Goal: Transaction & Acquisition: Book appointment/travel/reservation

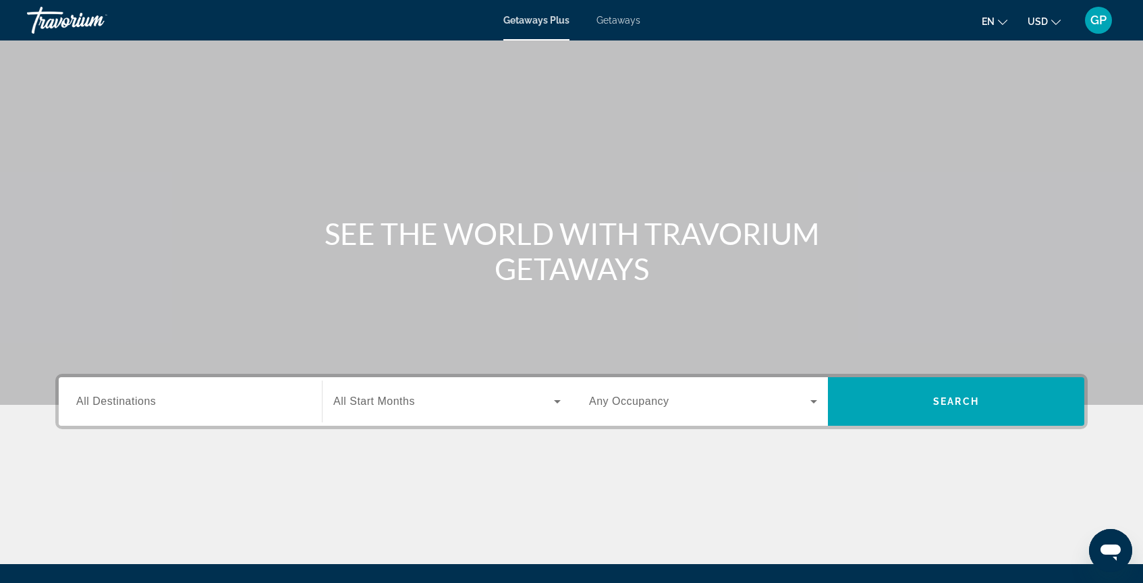
click at [617, 20] on span "Getaways" at bounding box center [618, 20] width 44 height 11
click at [102, 405] on span "All Destinations" at bounding box center [116, 400] width 80 height 11
click at [102, 405] on input "Destination All Destinations" at bounding box center [190, 402] width 228 height 16
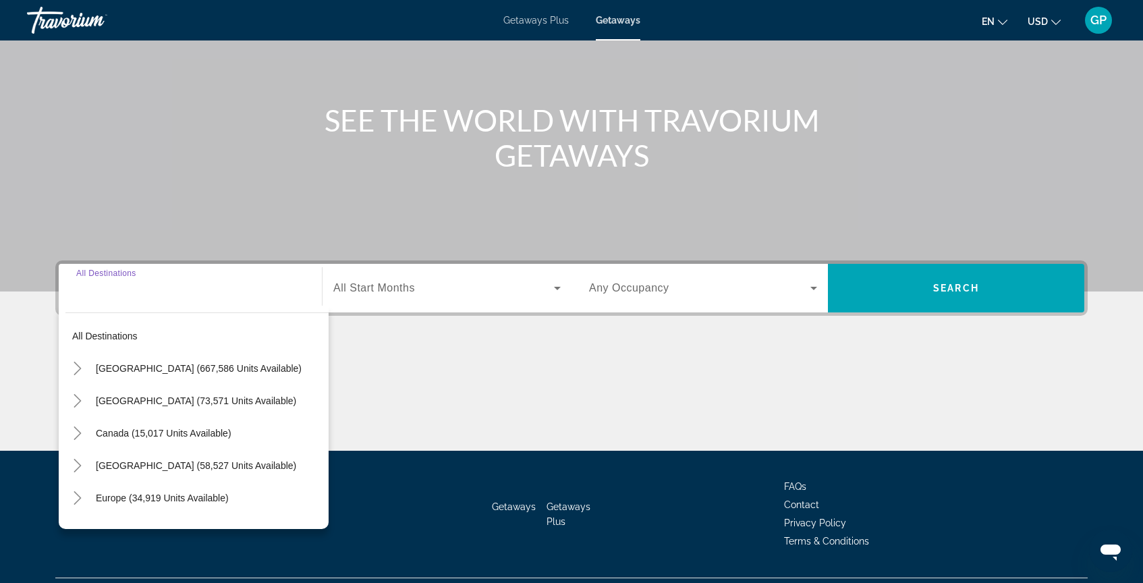
scroll to position [146, 0]
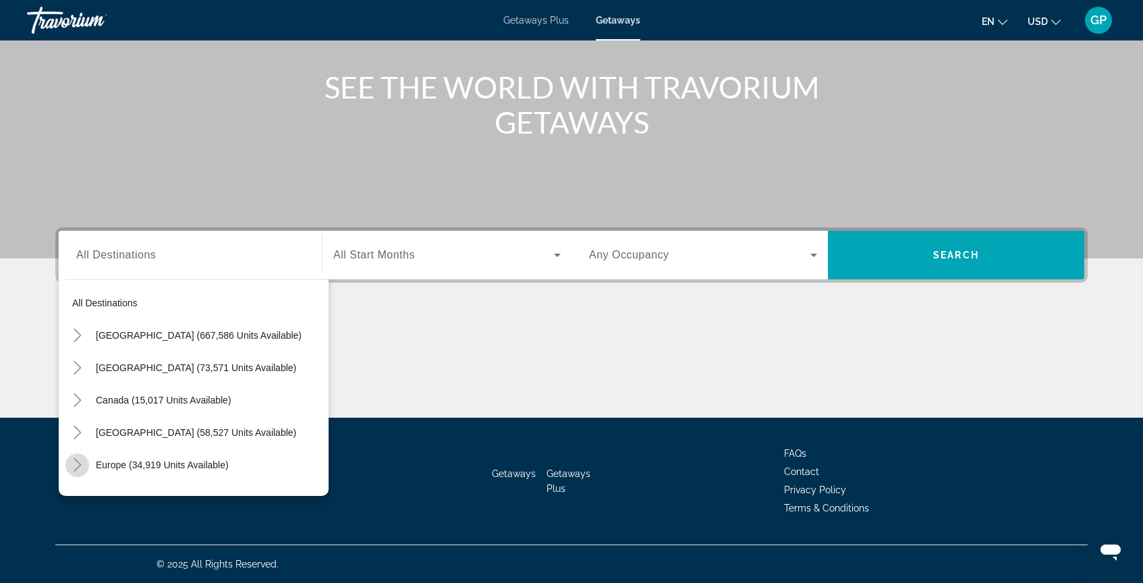
click at [79, 466] on icon "Toggle Europe (34,919 units available)" at bounding box center [77, 464] width 13 height 13
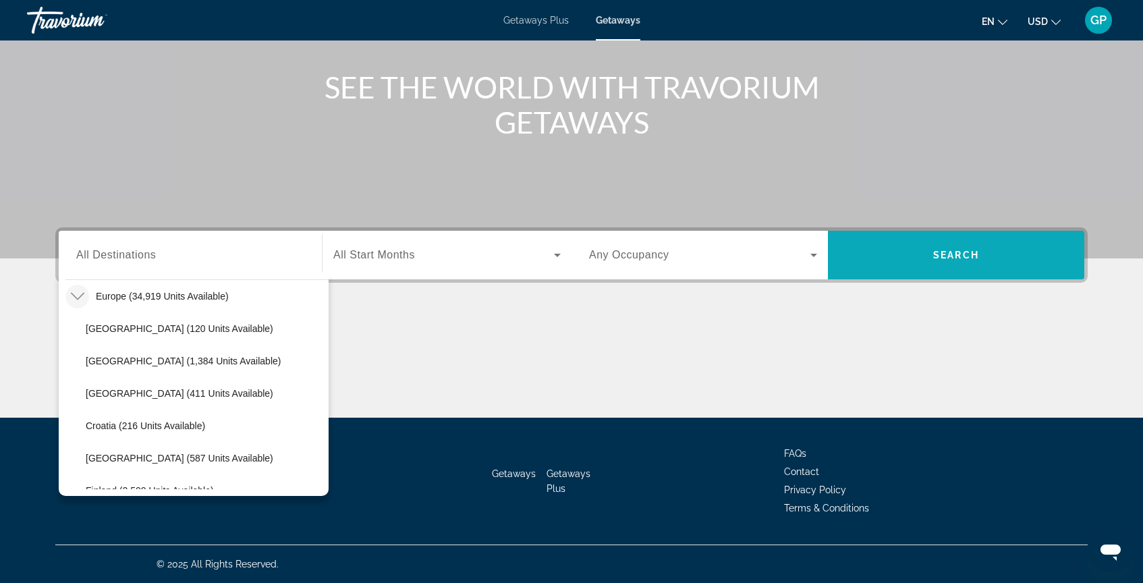
click at [932, 255] on span "Search widget" at bounding box center [956, 255] width 256 height 32
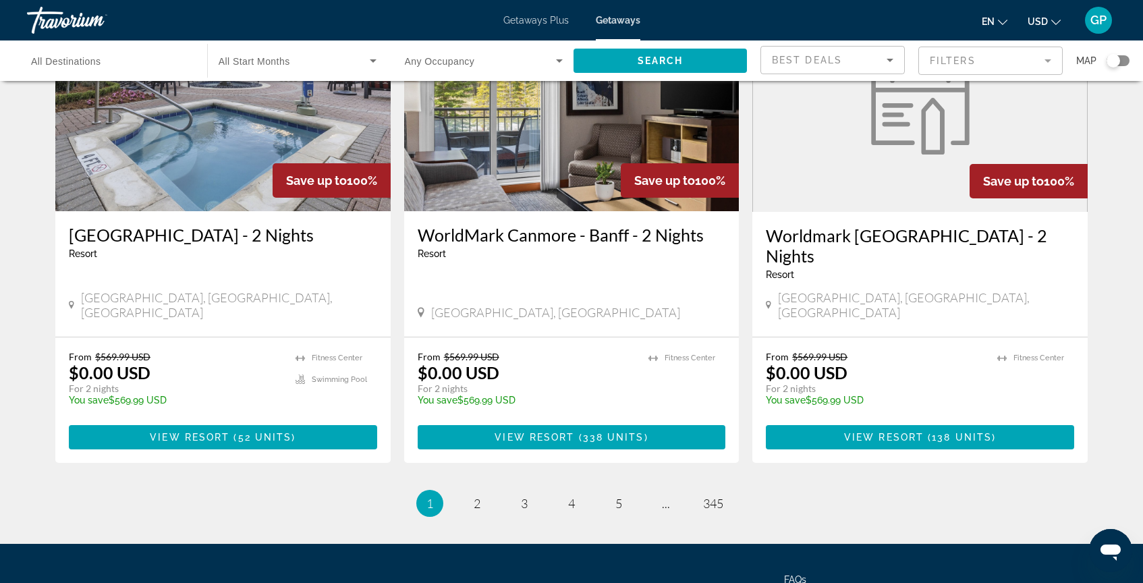
scroll to position [1641, 0]
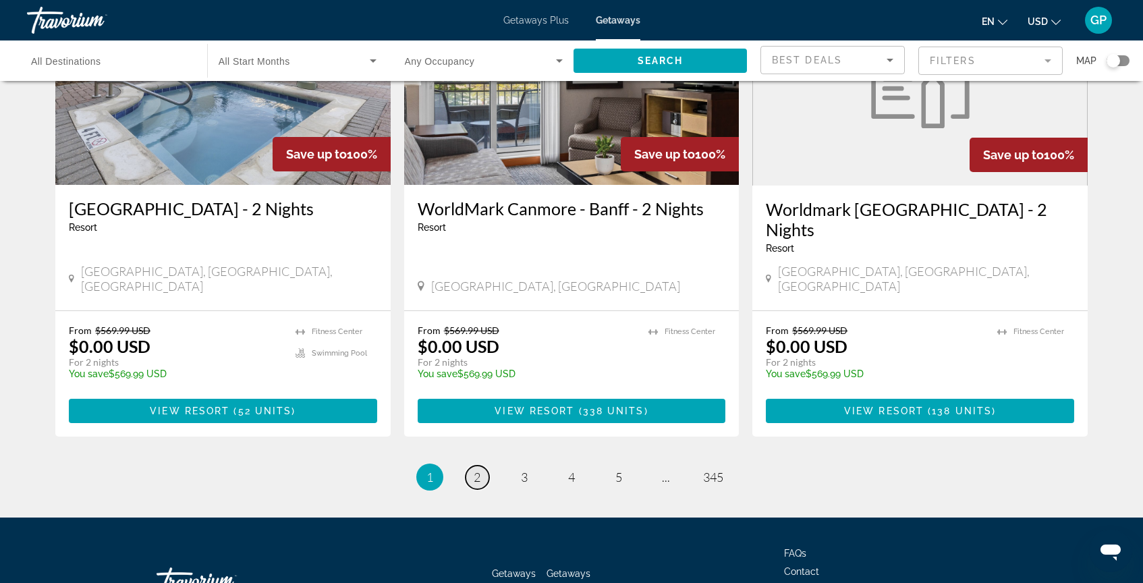
click at [478, 470] on span "2" at bounding box center [477, 477] width 7 height 15
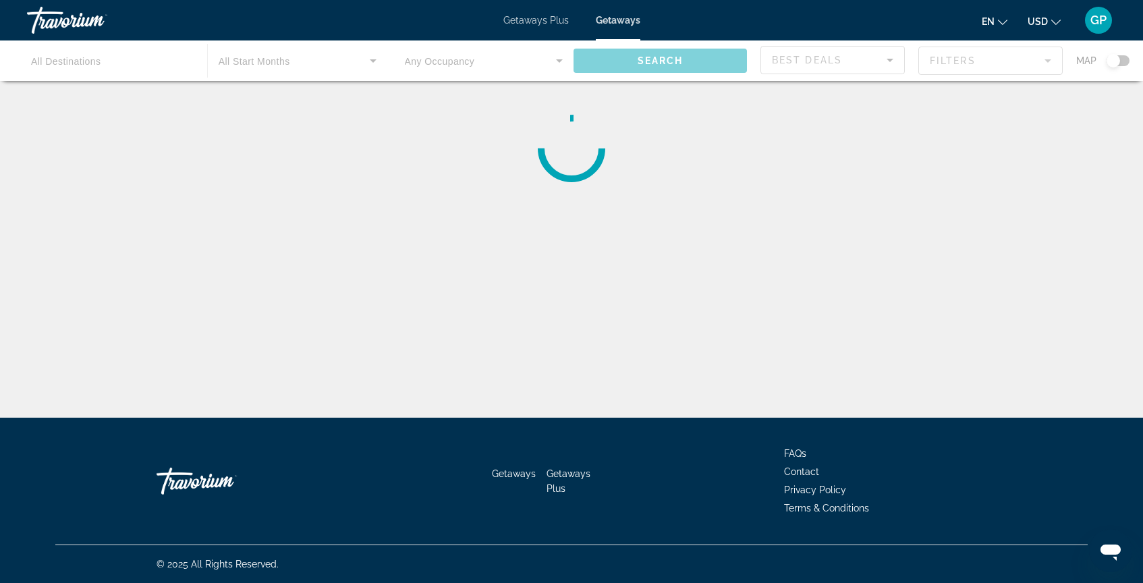
click at [1048, 59] on div "Main content" at bounding box center [571, 60] width 1143 height 40
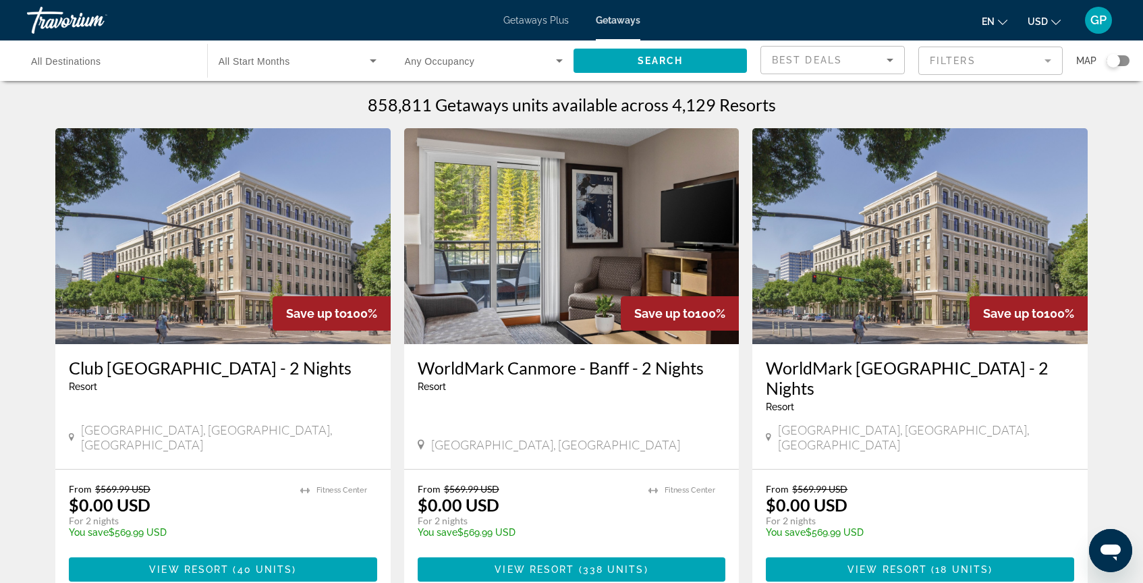
click at [1046, 61] on mat-form-field "Filters" at bounding box center [990, 61] width 144 height 28
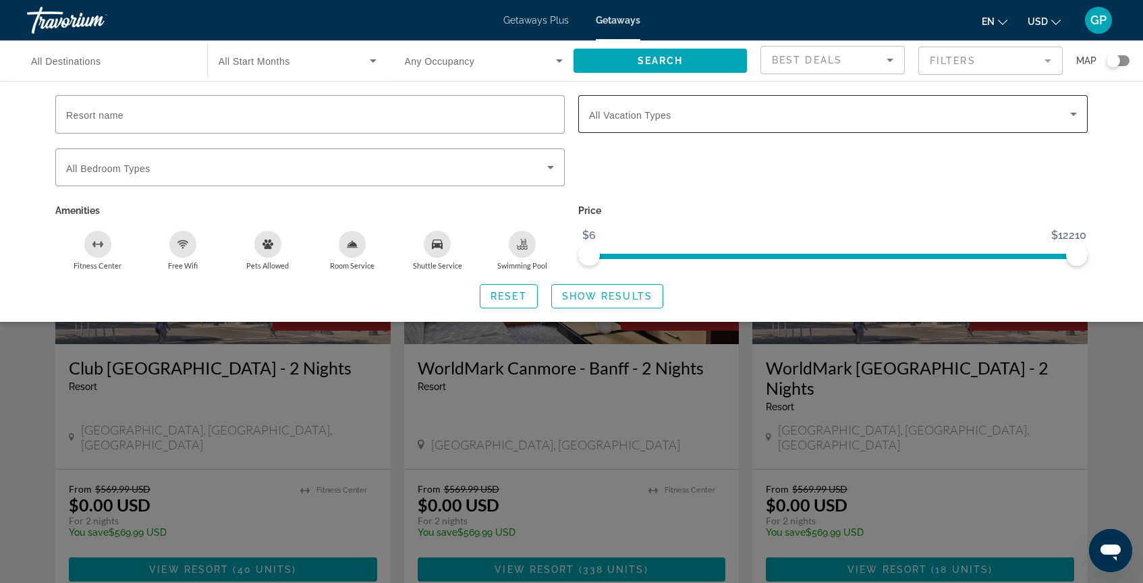
click at [1073, 113] on icon "Search widget" at bounding box center [1073, 114] width 7 height 3
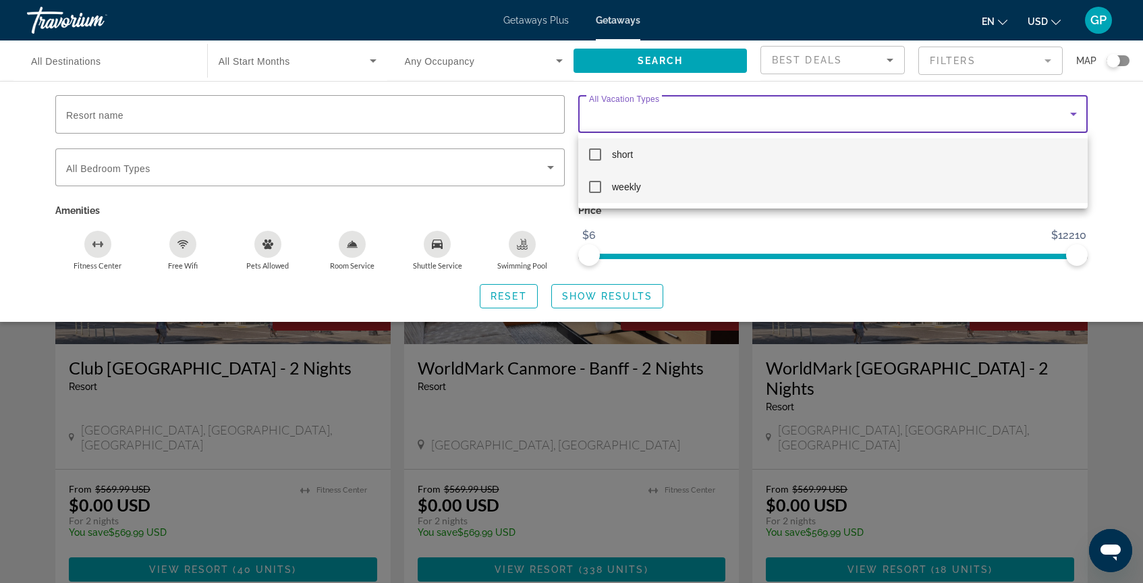
click at [596, 186] on mat-pseudo-checkbox at bounding box center [595, 187] width 12 height 12
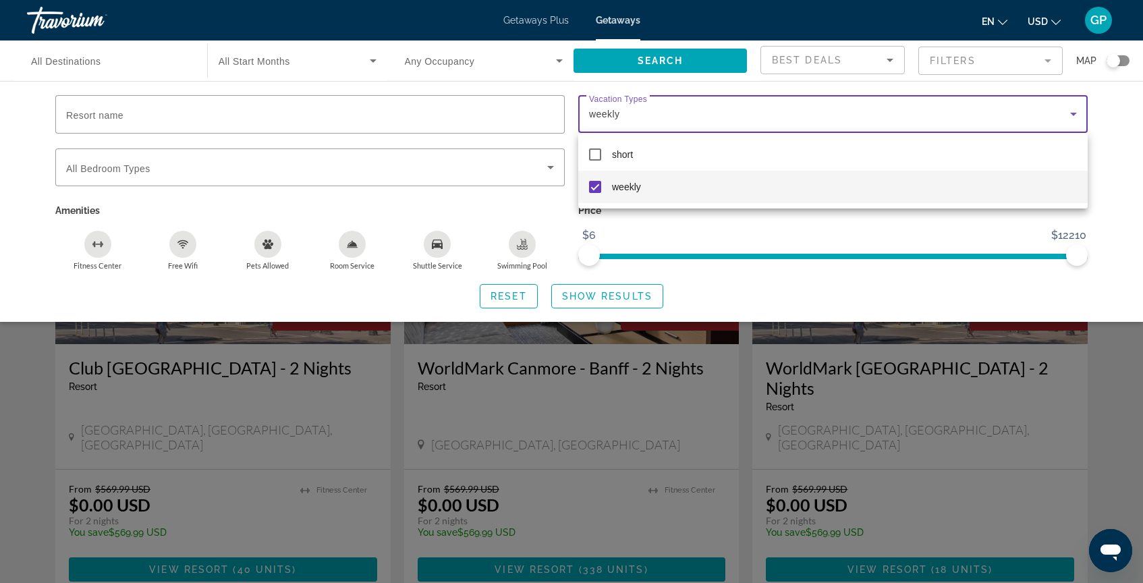
click at [607, 294] on div at bounding box center [571, 291] width 1143 height 583
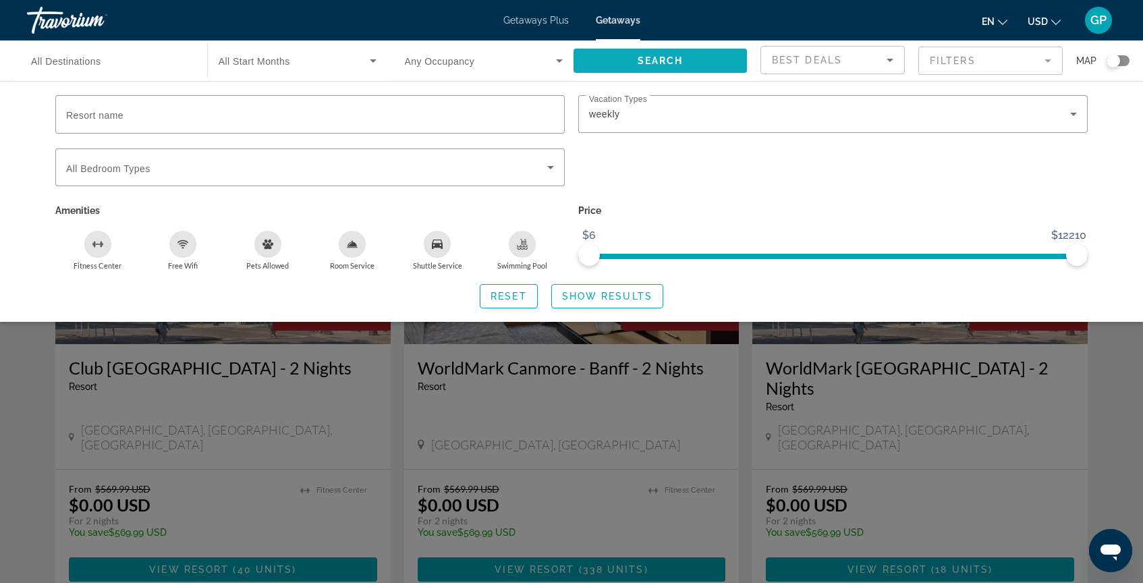
click at [674, 64] on span "Search" at bounding box center [661, 60] width 46 height 11
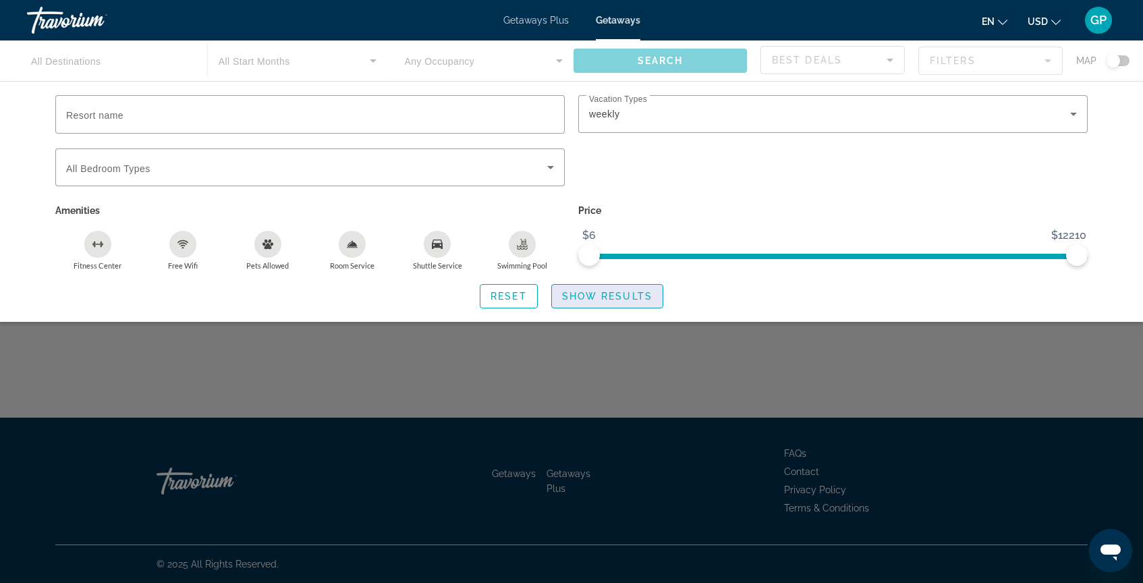
click at [605, 296] on span "Show Results" at bounding box center [607, 296] width 90 height 11
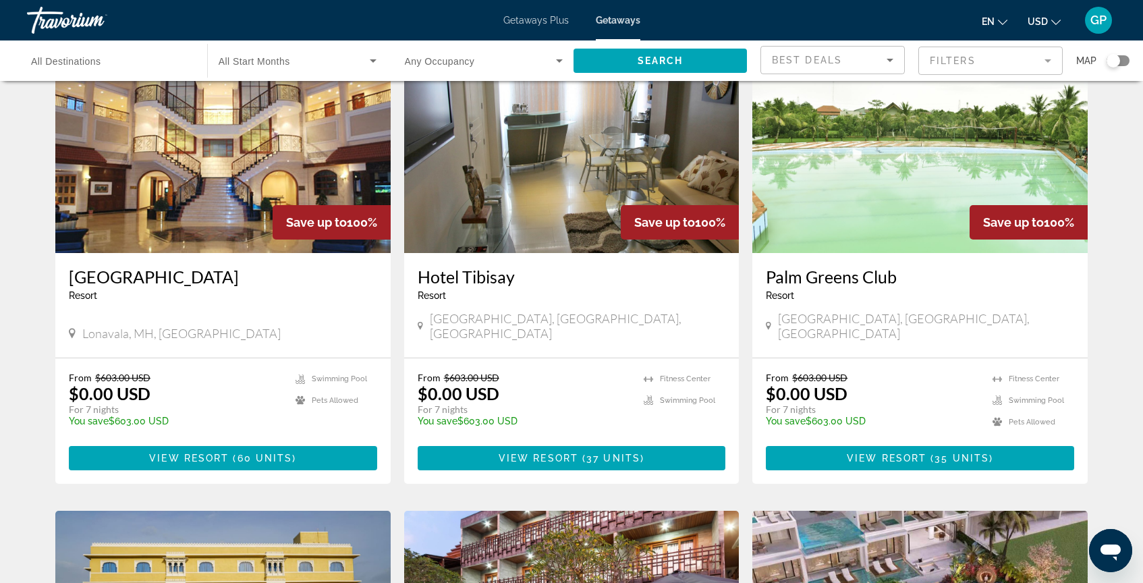
scroll to position [90, 0]
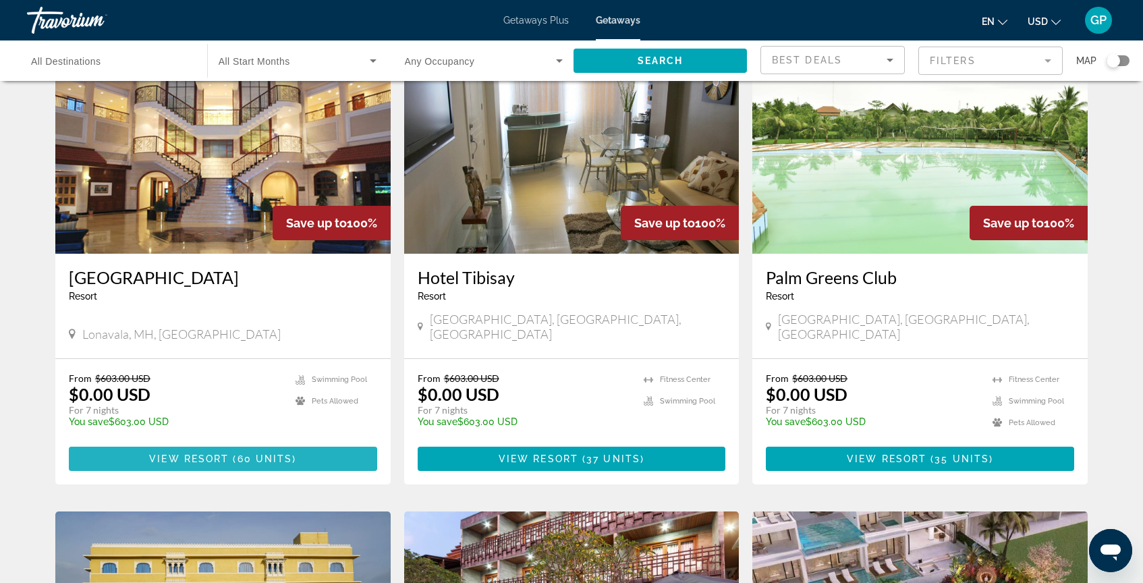
click at [212, 453] on span "View Resort" at bounding box center [189, 458] width 80 height 11
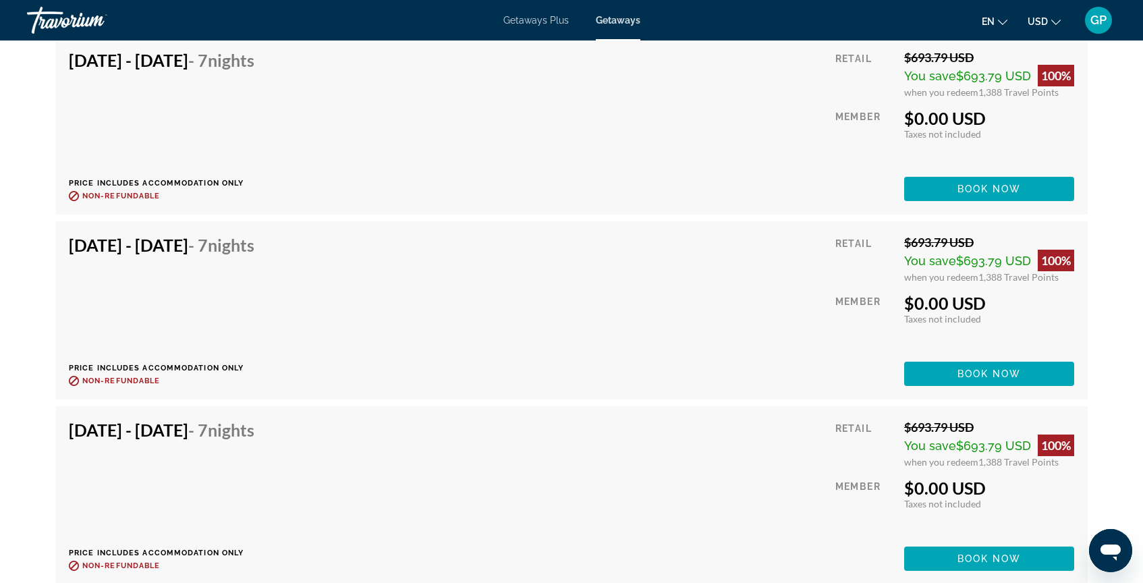
scroll to position [5313, 0]
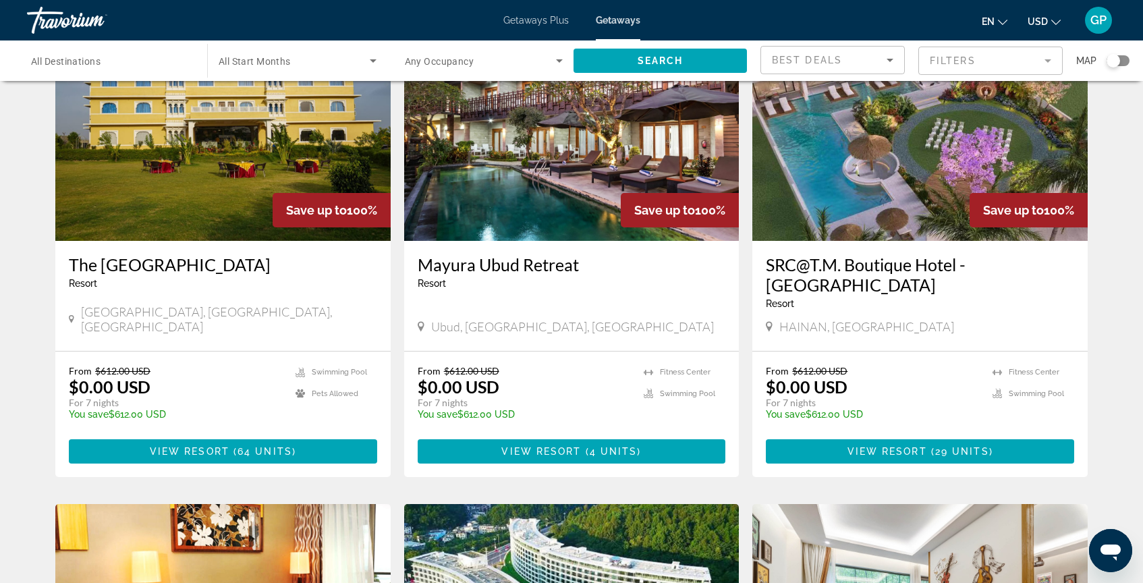
scroll to position [581, 0]
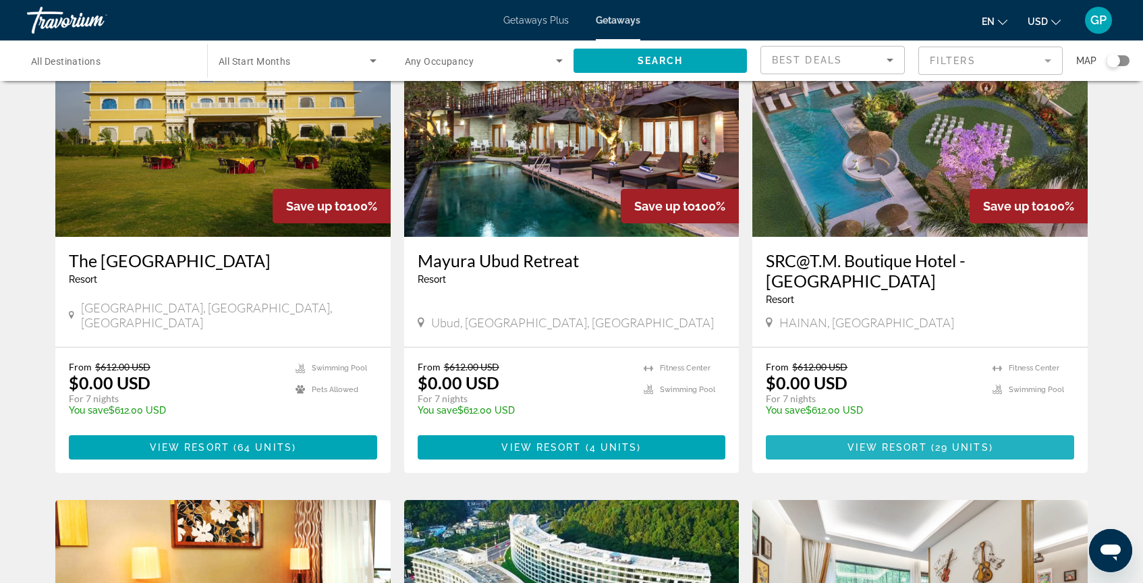
click at [905, 442] on span "View Resort" at bounding box center [887, 447] width 80 height 11
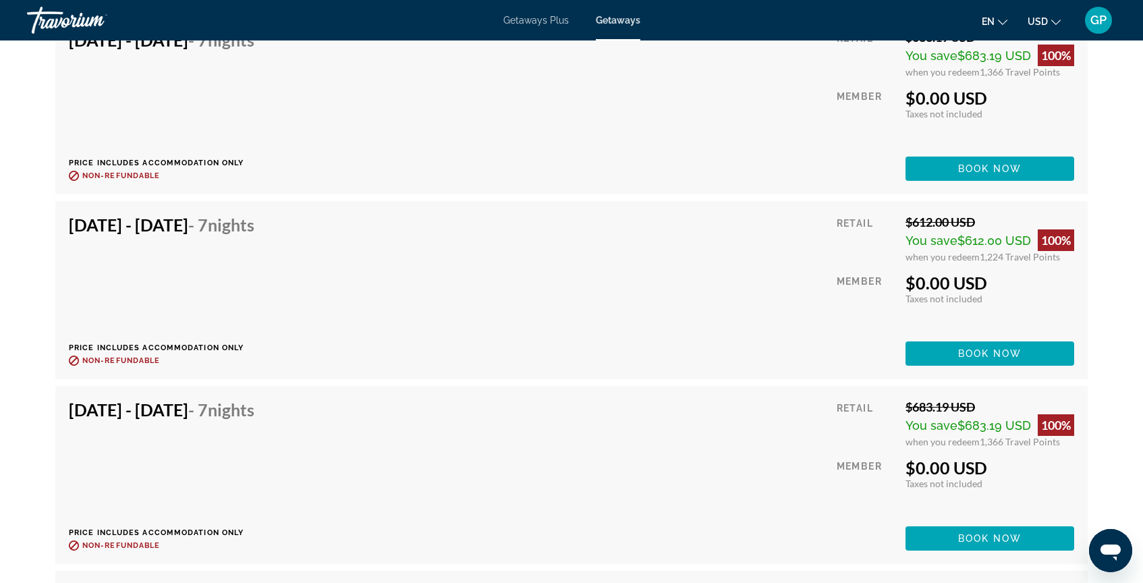
scroll to position [3390, 0]
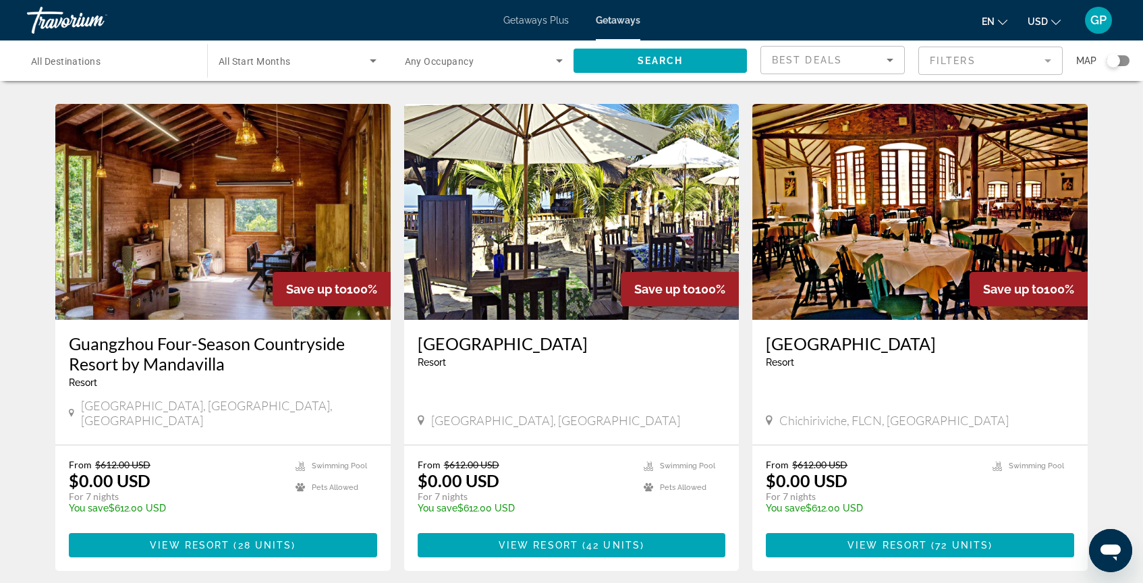
scroll to position [1470, 0]
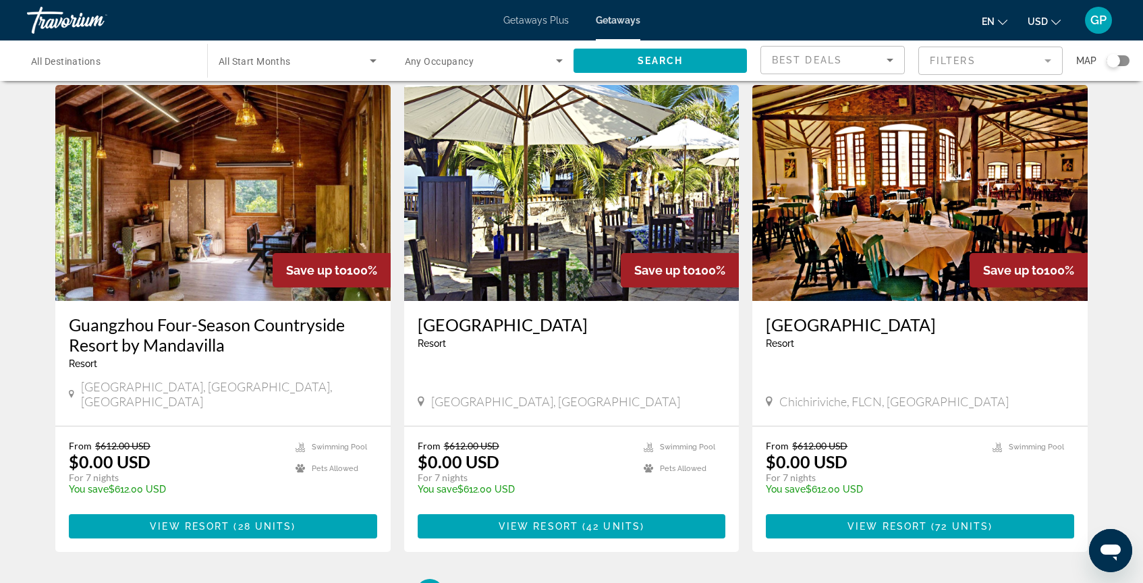
click at [86, 64] on span "All Destinations" at bounding box center [65, 61] width 69 height 11
click at [86, 64] on input "Destination All Destinations" at bounding box center [110, 61] width 159 height 16
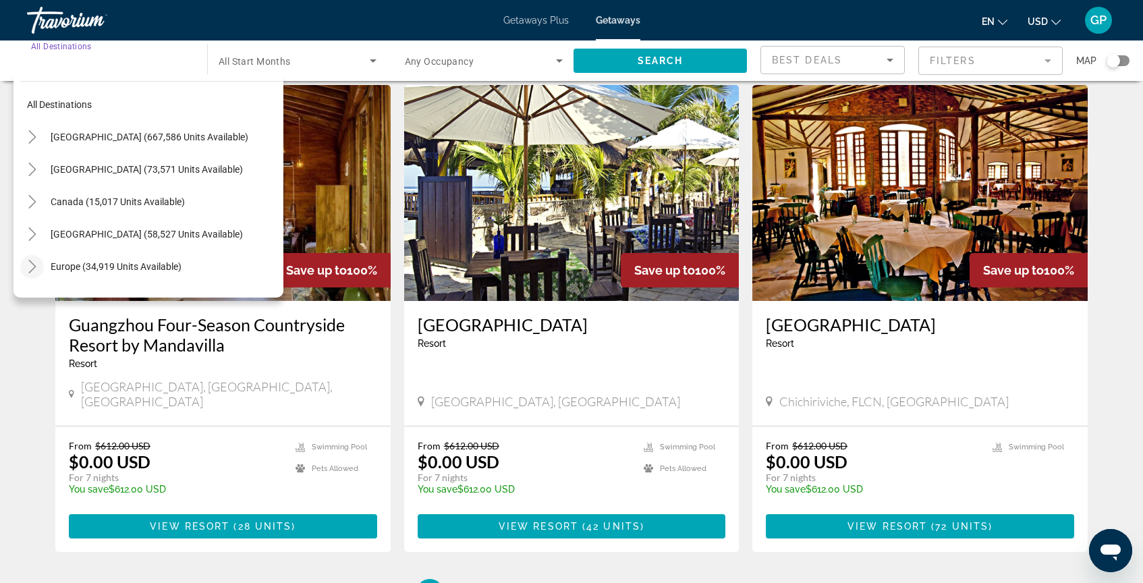
click at [34, 269] on icon "Toggle Europe (34,919 units available)" at bounding box center [32, 266] width 13 height 13
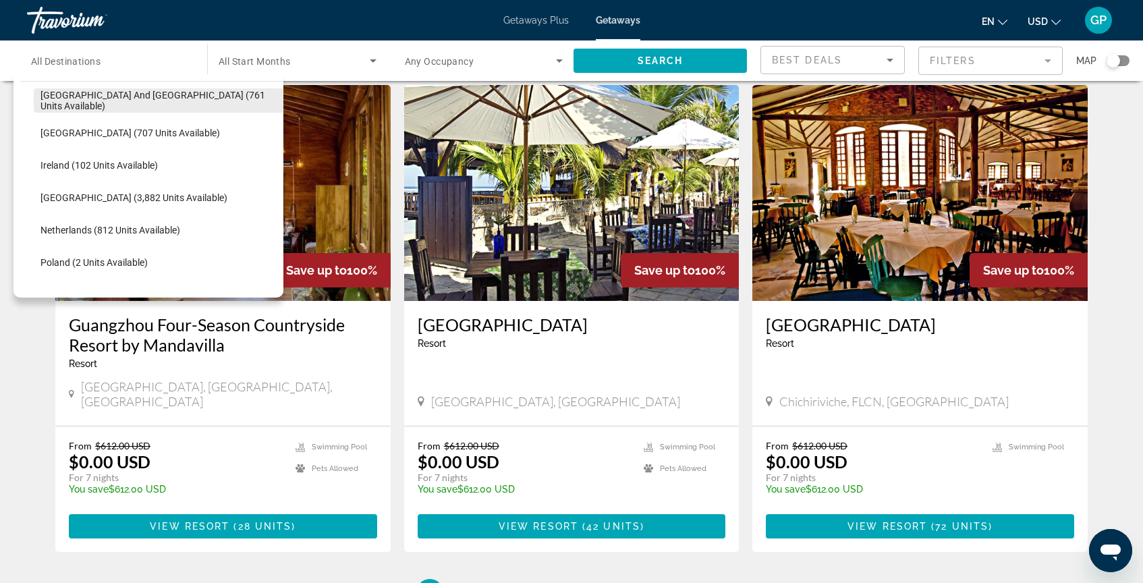
scroll to position [464, 0]
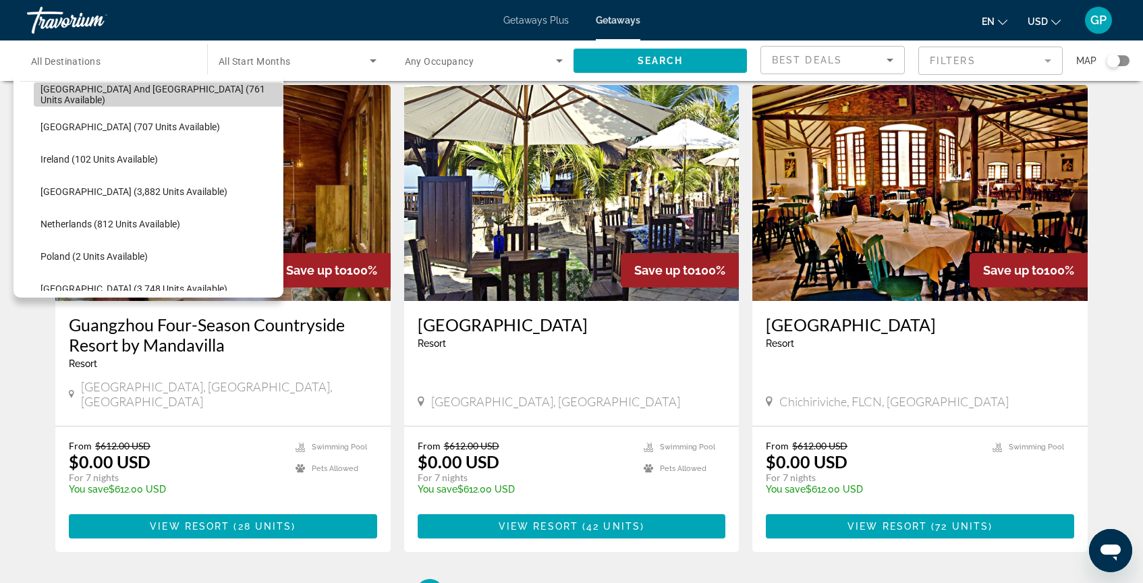
click at [103, 96] on span "[GEOGRAPHIC_DATA] and [GEOGRAPHIC_DATA] (761 units available)" at bounding box center [158, 95] width 236 height 22
type input "**********"
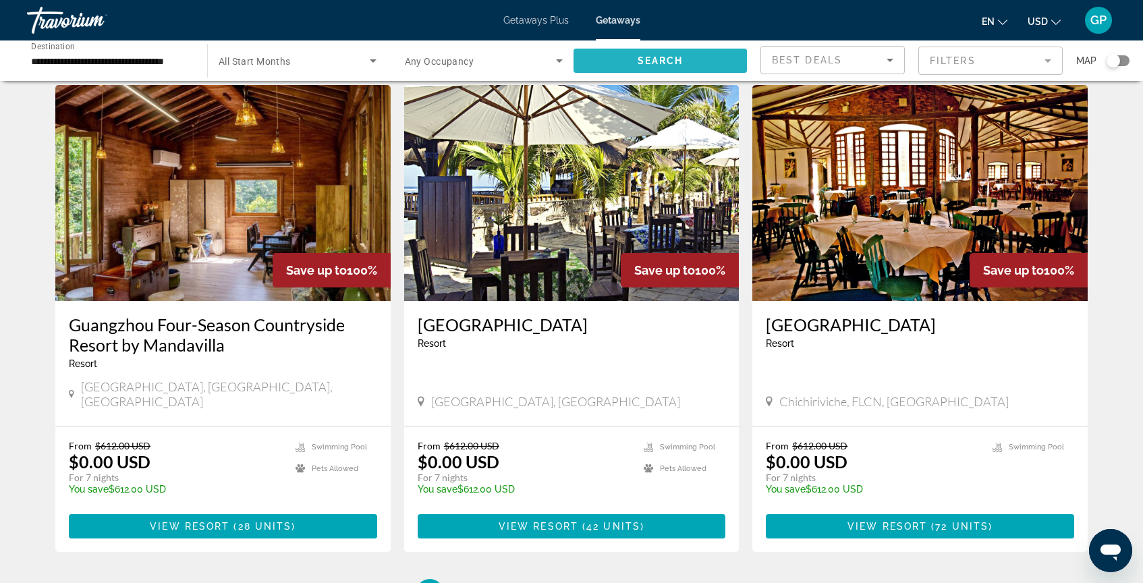
click at [667, 63] on span "Search" at bounding box center [661, 60] width 46 height 11
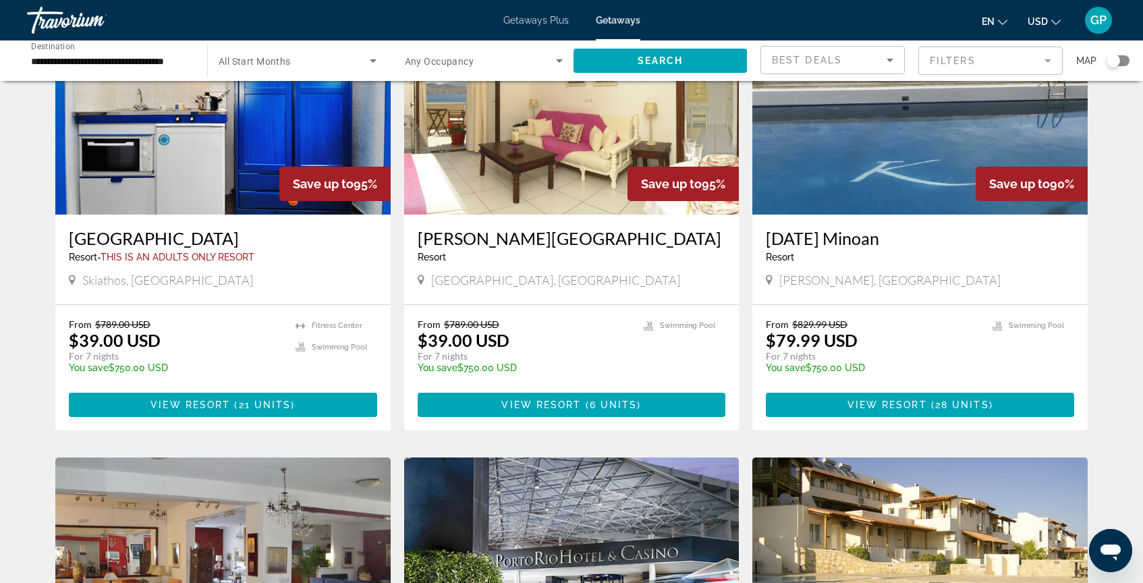
scroll to position [134, 0]
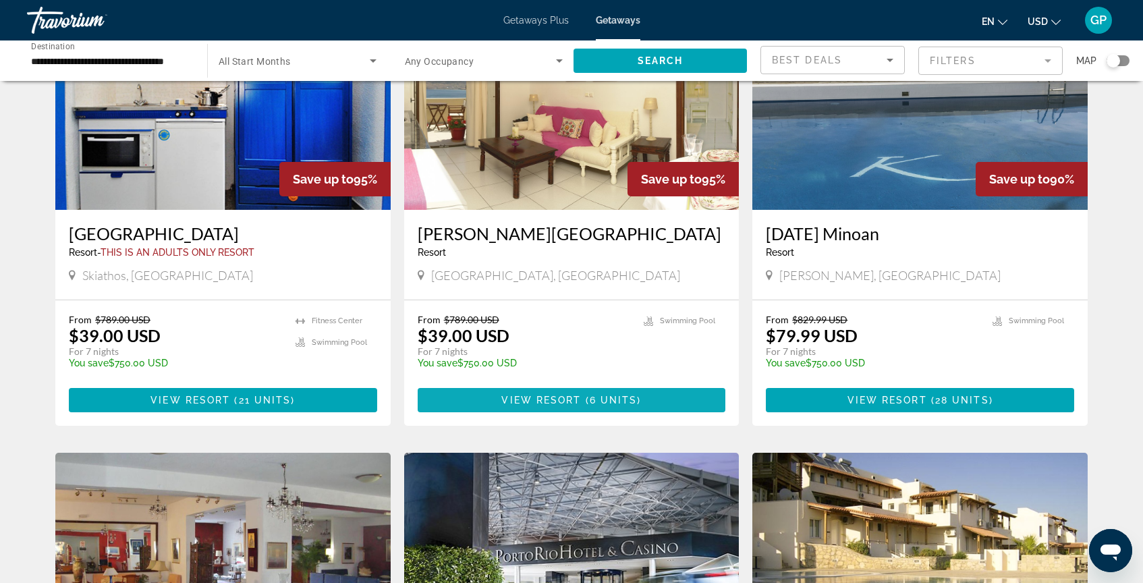
click at [594, 401] on span "6 units" at bounding box center [614, 400] width 48 height 11
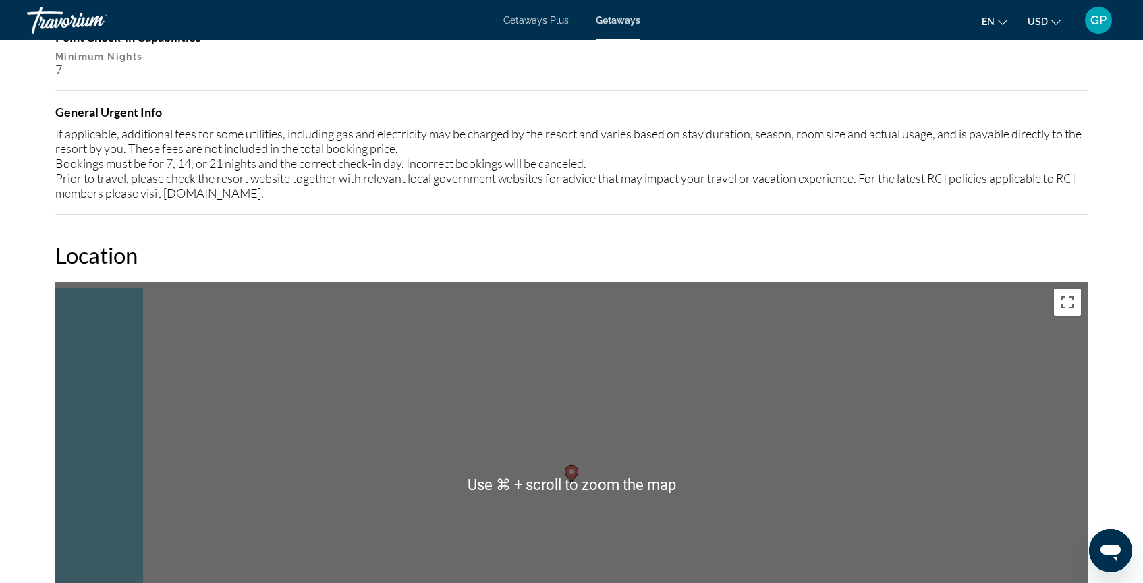
scroll to position [1522, 0]
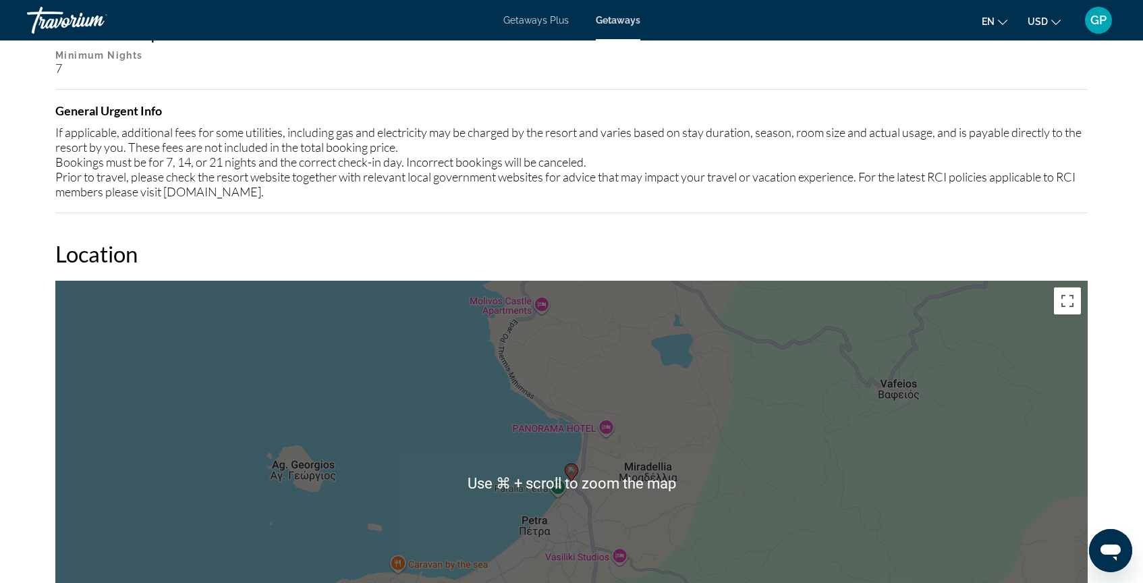
click at [652, 495] on div "To activate drag with keyboard, press Alt + Enter. Once in keyboard drag state,…" at bounding box center [571, 483] width 1032 height 405
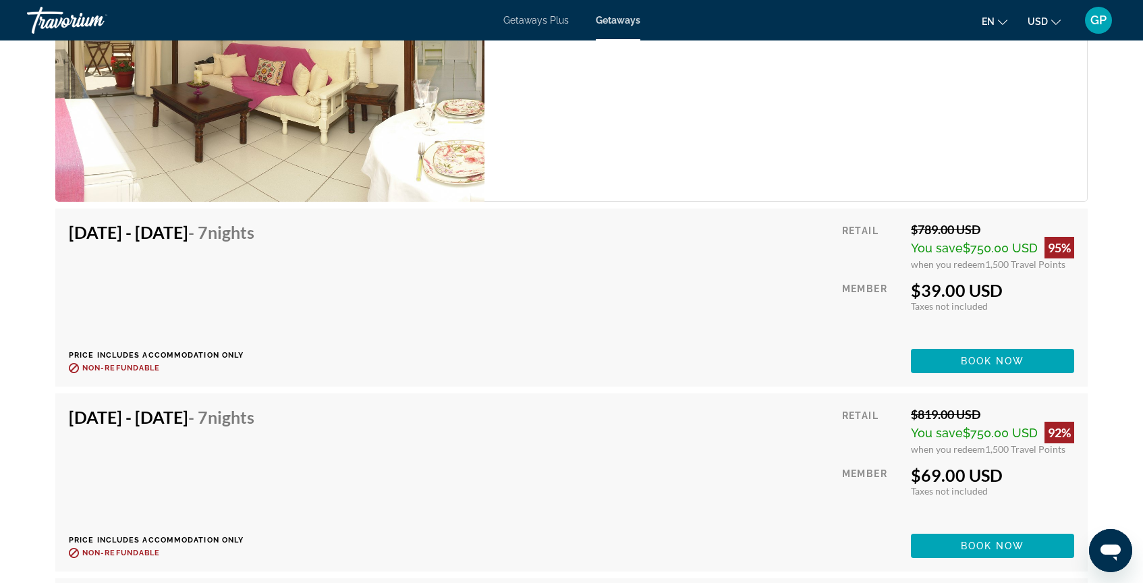
scroll to position [2396, 0]
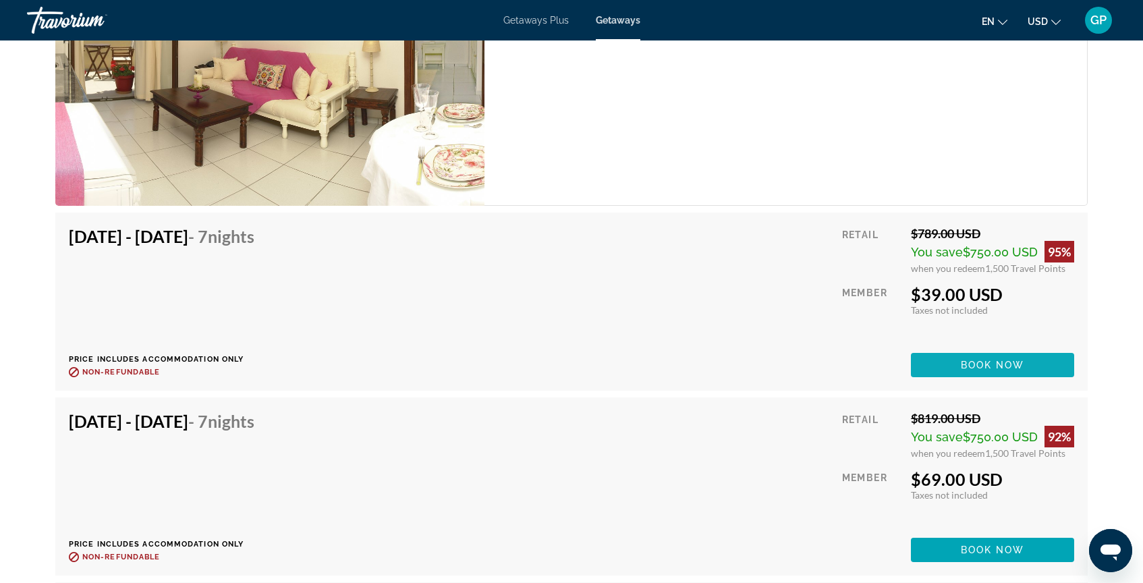
click at [983, 367] on span "Book now" at bounding box center [993, 365] width 64 height 11
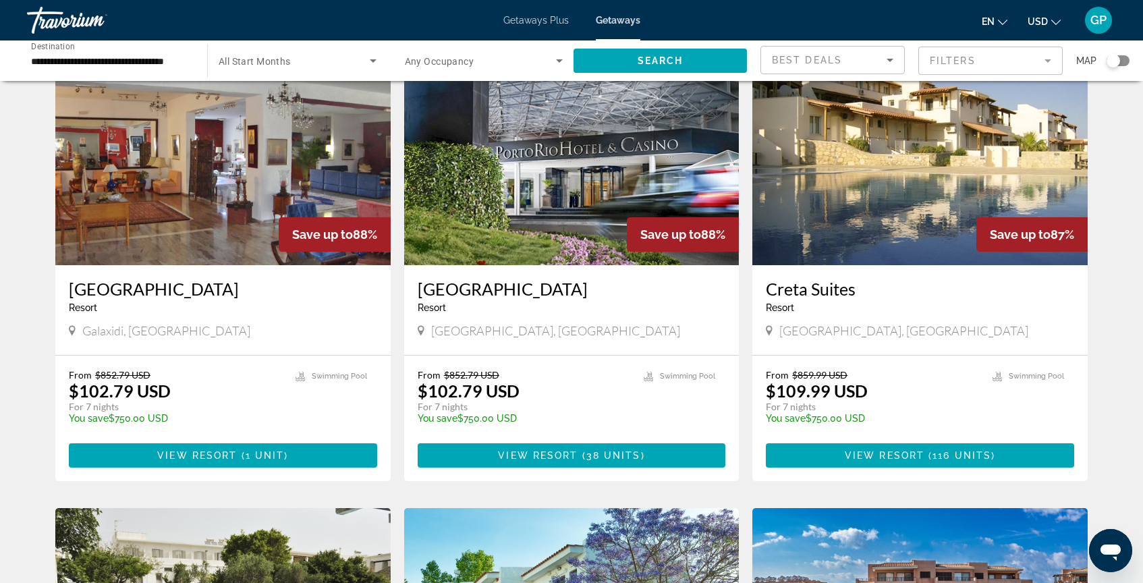
scroll to position [540, 0]
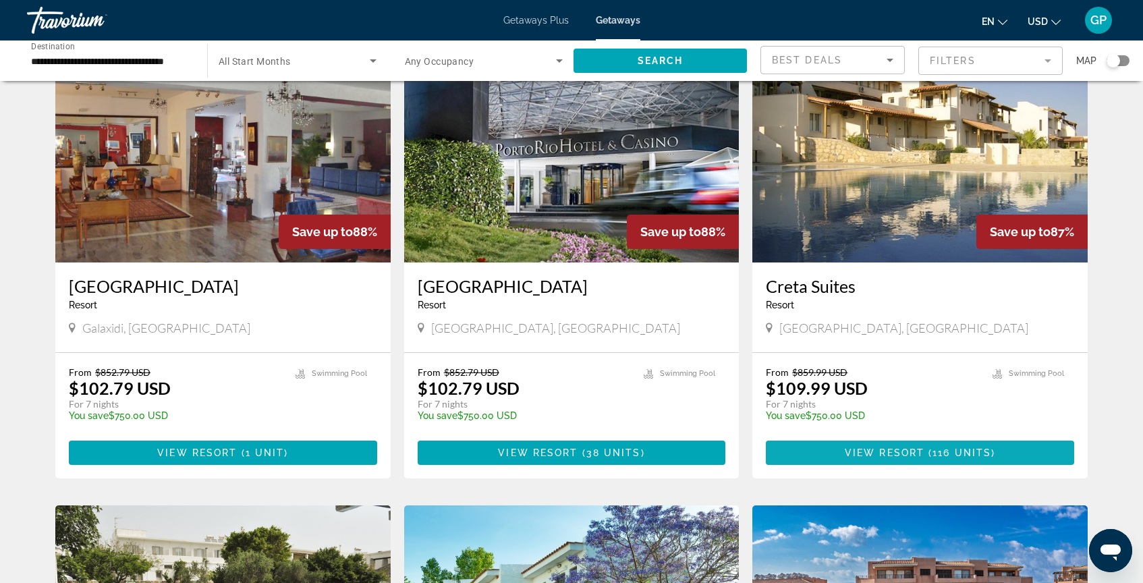
click at [951, 455] on span "116 units" at bounding box center [961, 452] width 59 height 11
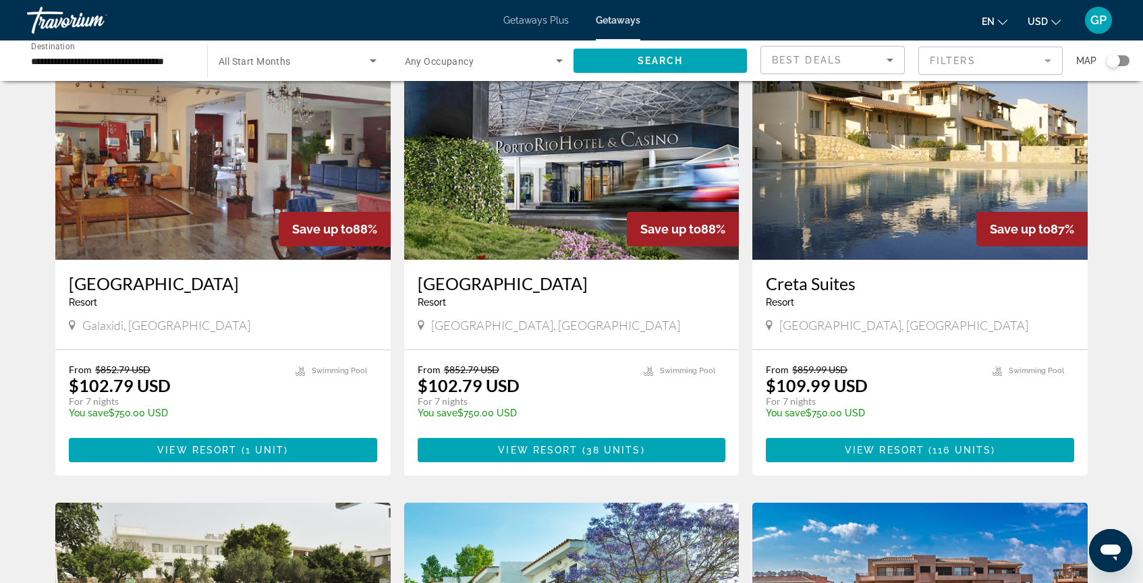
scroll to position [540, 0]
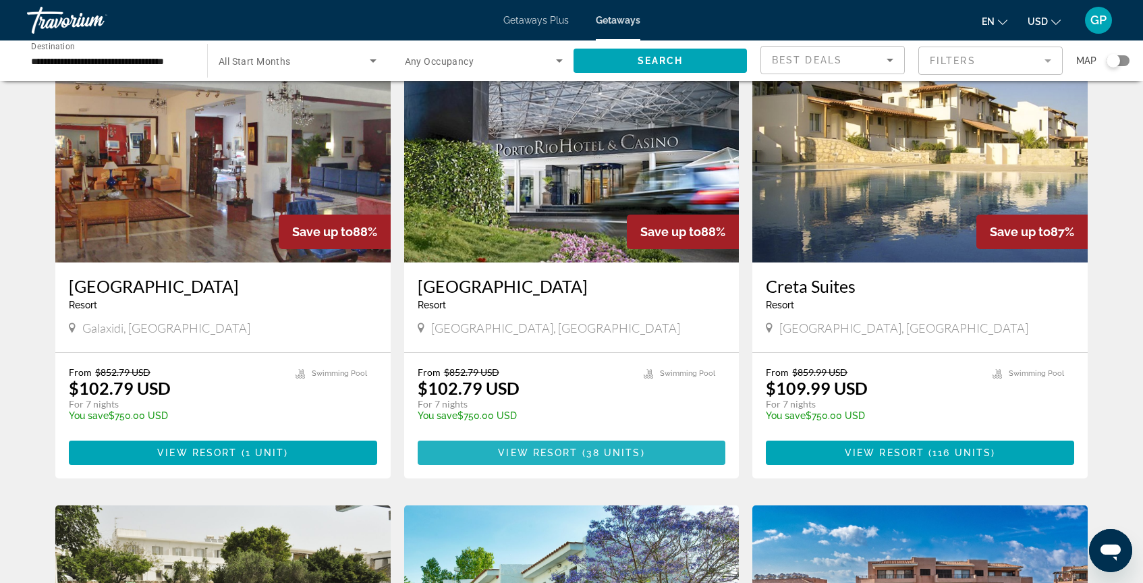
click at [565, 452] on span "View Resort" at bounding box center [538, 452] width 80 height 11
